Goal: Task Accomplishment & Management: Manage account settings

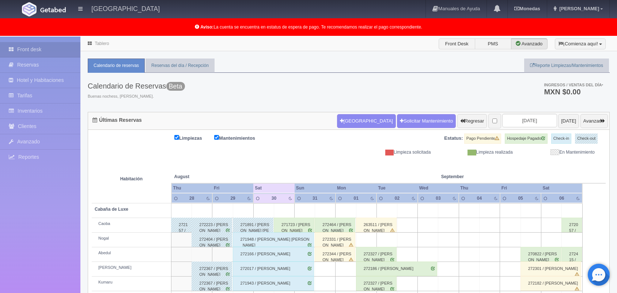
scroll to position [102, 0]
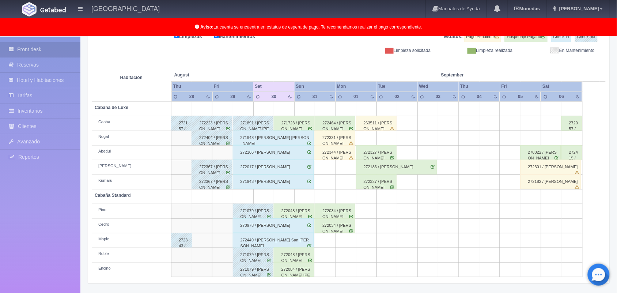
click at [345, 128] on div "272464 / Erik Jauregui Ruiz" at bounding box center [335, 123] width 41 height 15
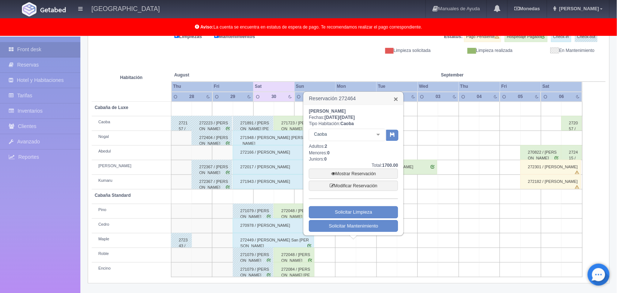
click at [395, 97] on link "×" at bounding box center [396, 99] width 4 height 8
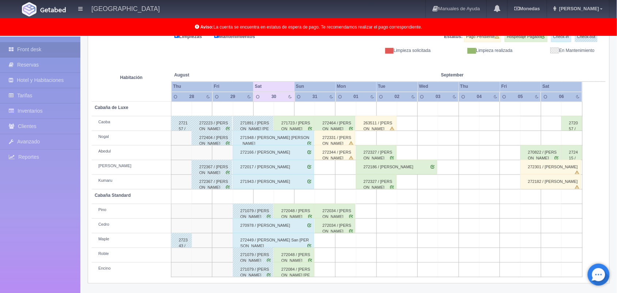
click at [282, 165] on div "272017 / Dulce Lorena Mireles Mendoza" at bounding box center [273, 167] width 81 height 15
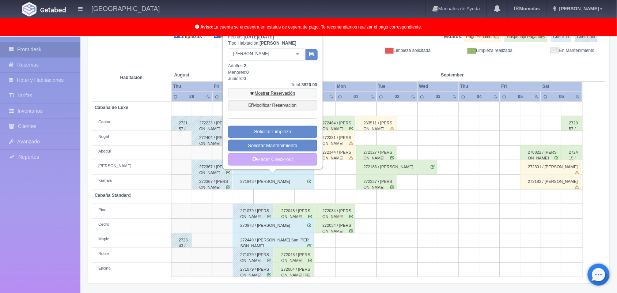
click at [289, 97] on link "Mostrar Reservación" at bounding box center [272, 93] width 89 height 10
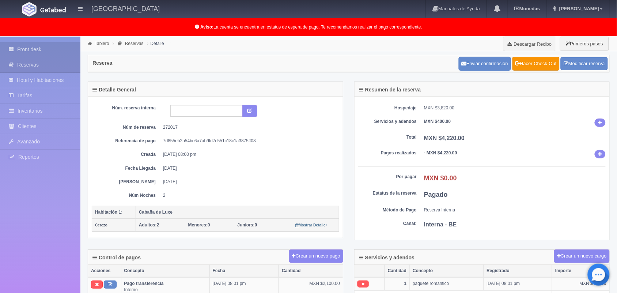
click at [24, 56] on link "Front desk" at bounding box center [40, 49] width 80 height 15
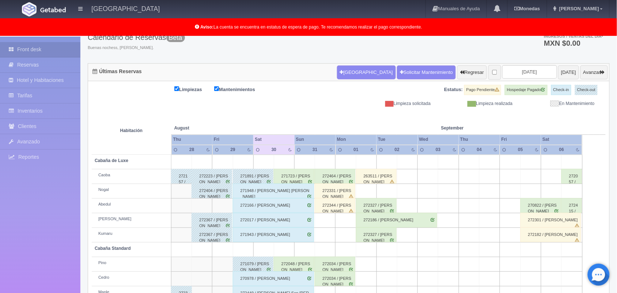
scroll to position [48, 0]
click at [590, 76] on button "Avanzar" at bounding box center [594, 73] width 27 height 14
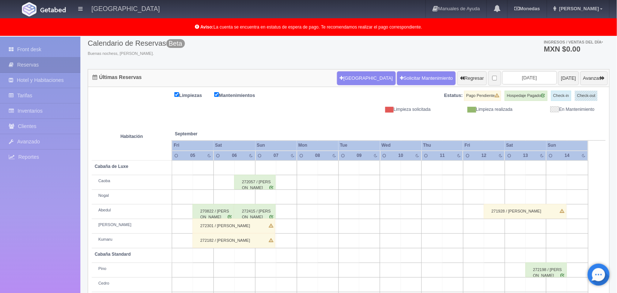
scroll to position [42, 0]
click at [587, 82] on button "Avanzar" at bounding box center [594, 79] width 27 height 14
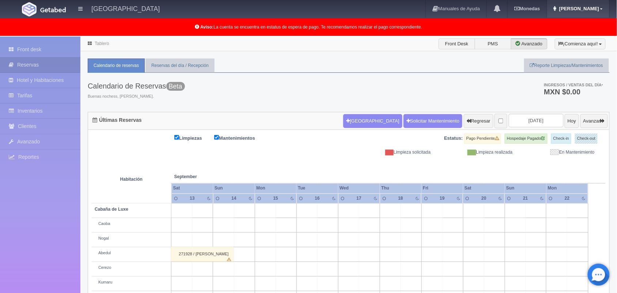
click at [592, 3] on link "[PERSON_NAME]" at bounding box center [578, 9] width 62 height 18
click at [587, 31] on link "Salir / Log Out" at bounding box center [580, 34] width 58 height 9
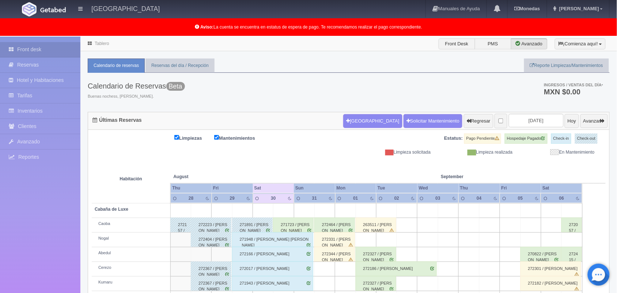
scroll to position [102, 0]
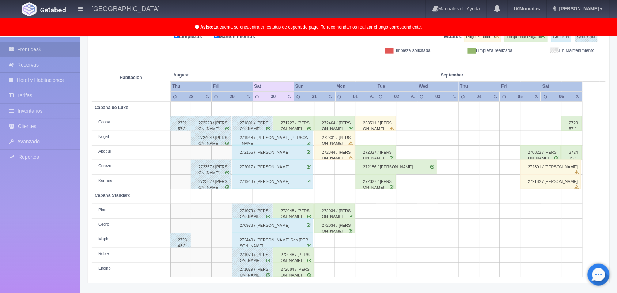
click at [306, 127] on div "271723 / [PERSON_NAME]" at bounding box center [293, 123] width 41 height 15
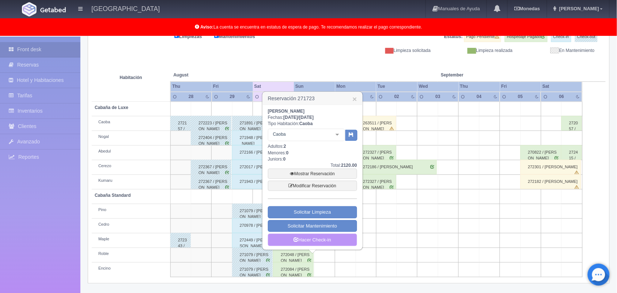
click at [319, 240] on link "Hacer Check-in" at bounding box center [312, 240] width 89 height 12
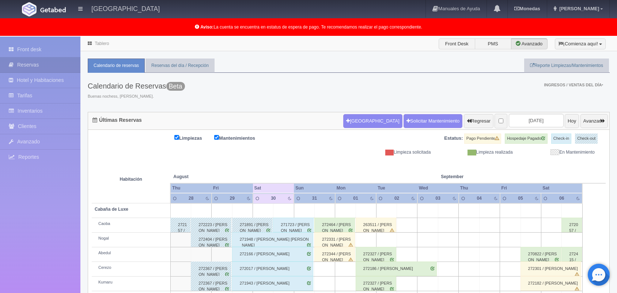
scroll to position [102, 0]
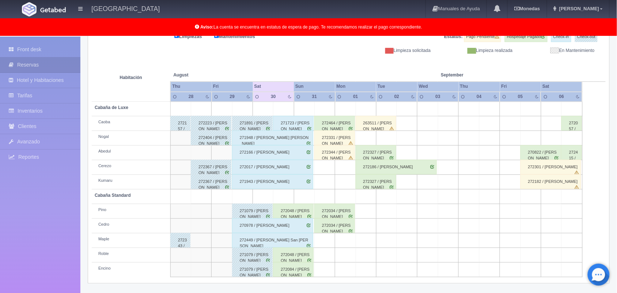
click at [301, 271] on div "272084 / [PERSON_NAME]" at bounding box center [293, 269] width 41 height 15
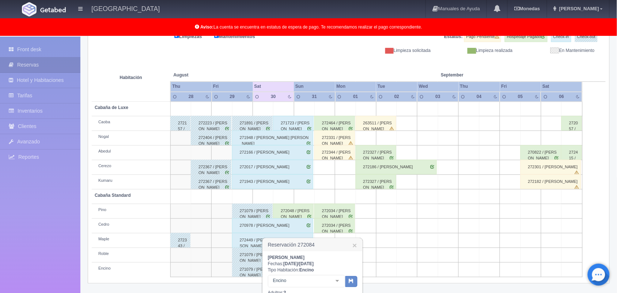
scroll to position [210, 0]
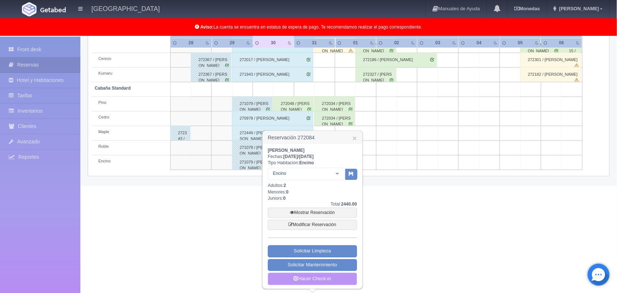
click at [315, 282] on link "Hacer Check-in" at bounding box center [312, 279] width 89 height 12
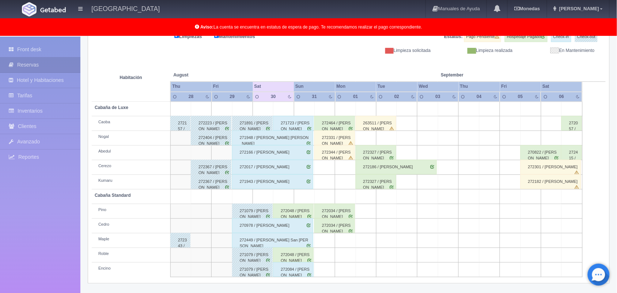
scroll to position [90, 0]
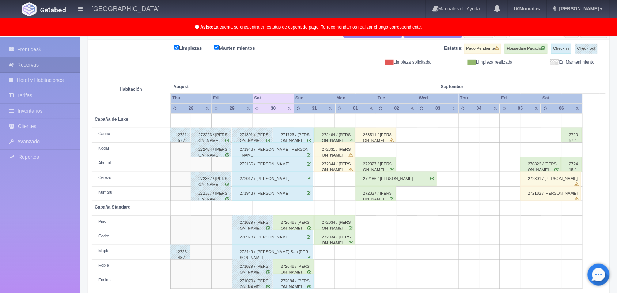
click at [348, 156] on div "272331 / [PERSON_NAME]" at bounding box center [334, 149] width 41 height 15
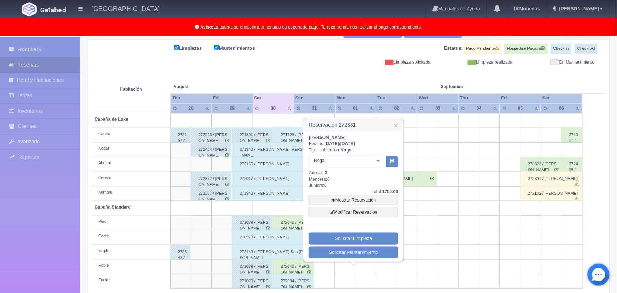
click at [393, 126] on h3 "Reservación 272331 ×" at bounding box center [353, 124] width 99 height 13
click at [395, 126] on link "×" at bounding box center [396, 125] width 4 height 8
